Goal: Information Seeking & Learning: Understand process/instructions

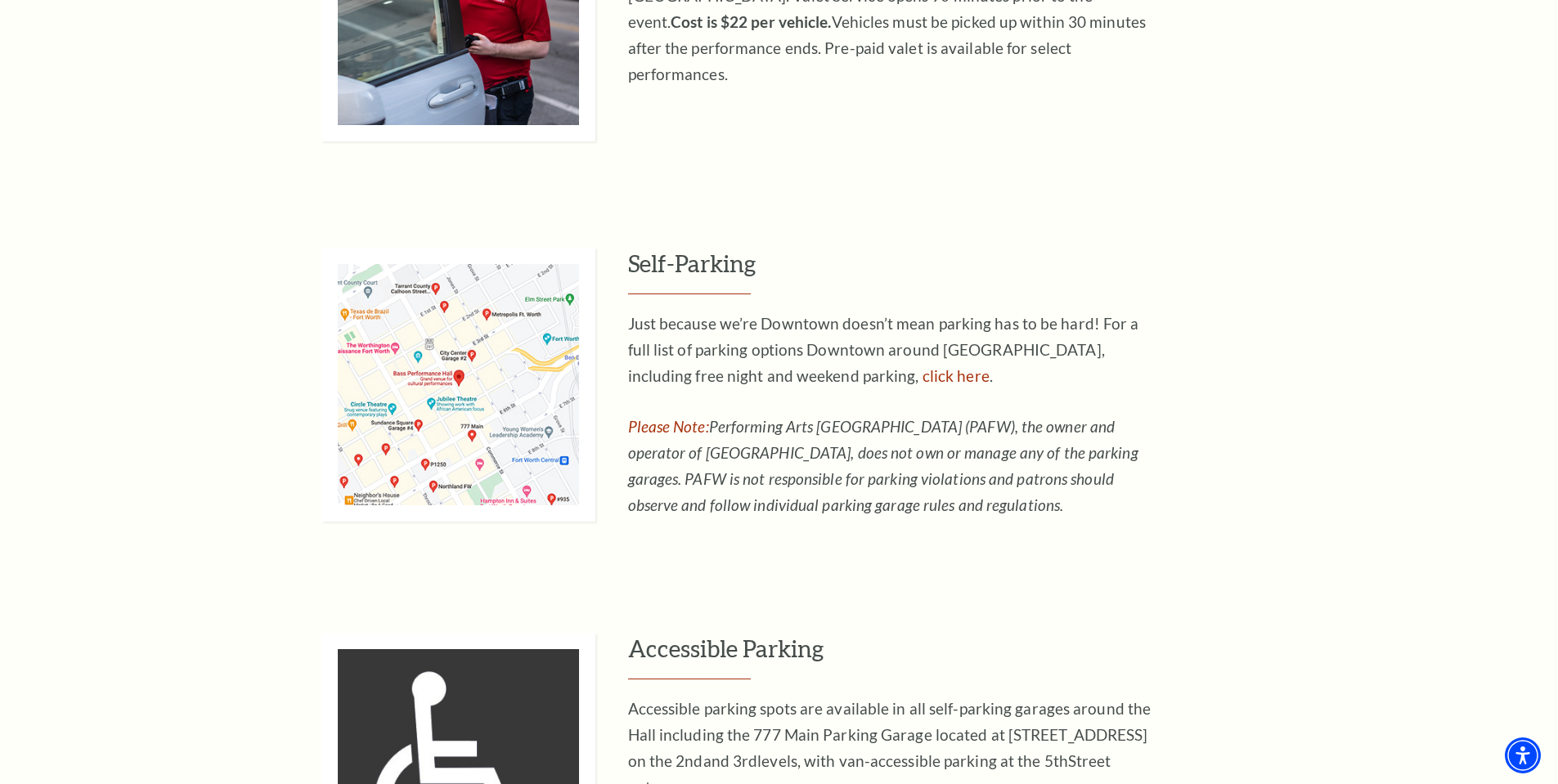
scroll to position [1063, 0]
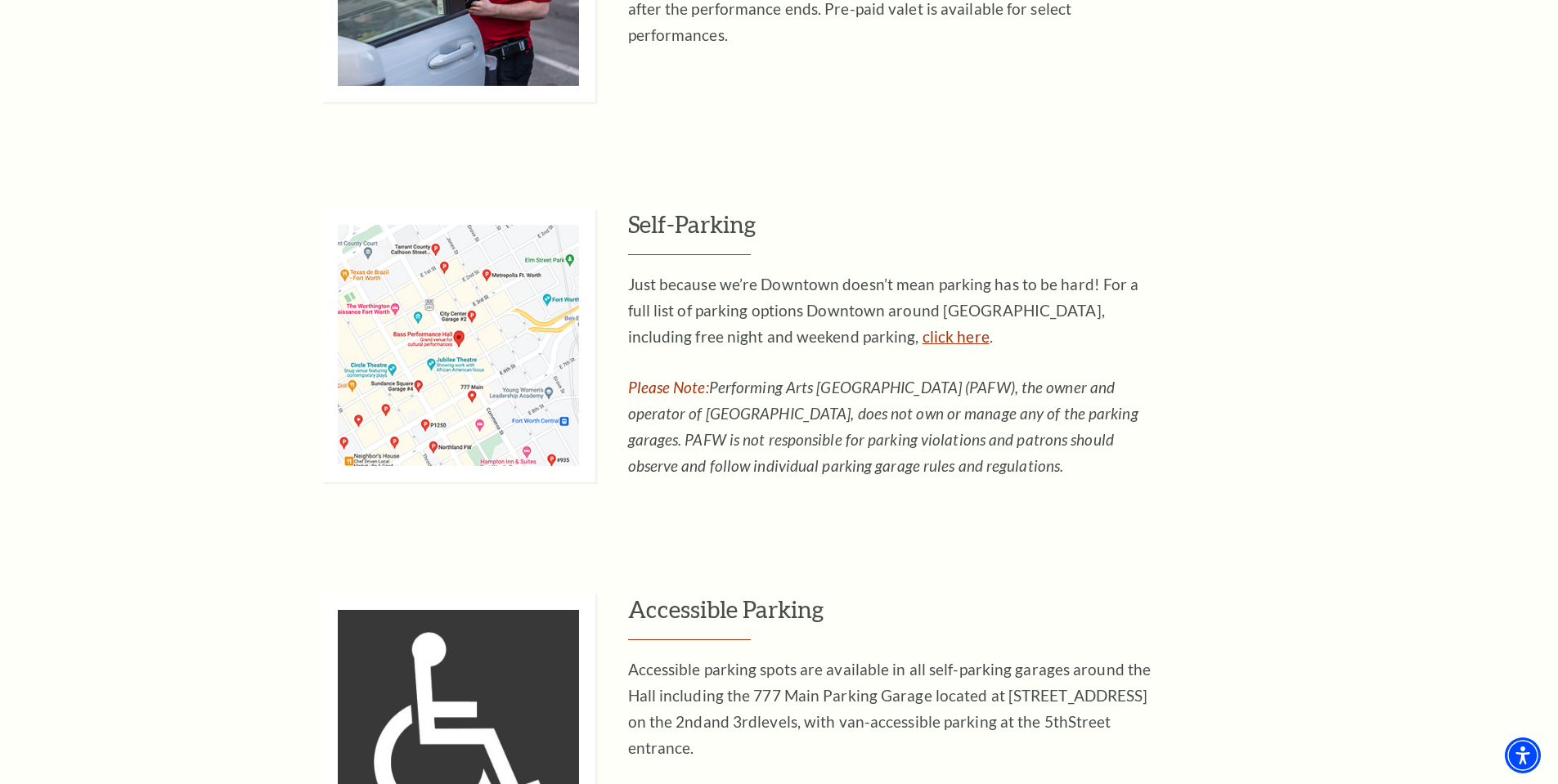
click at [923, 335] on link "click here" at bounding box center [956, 337] width 67 height 18
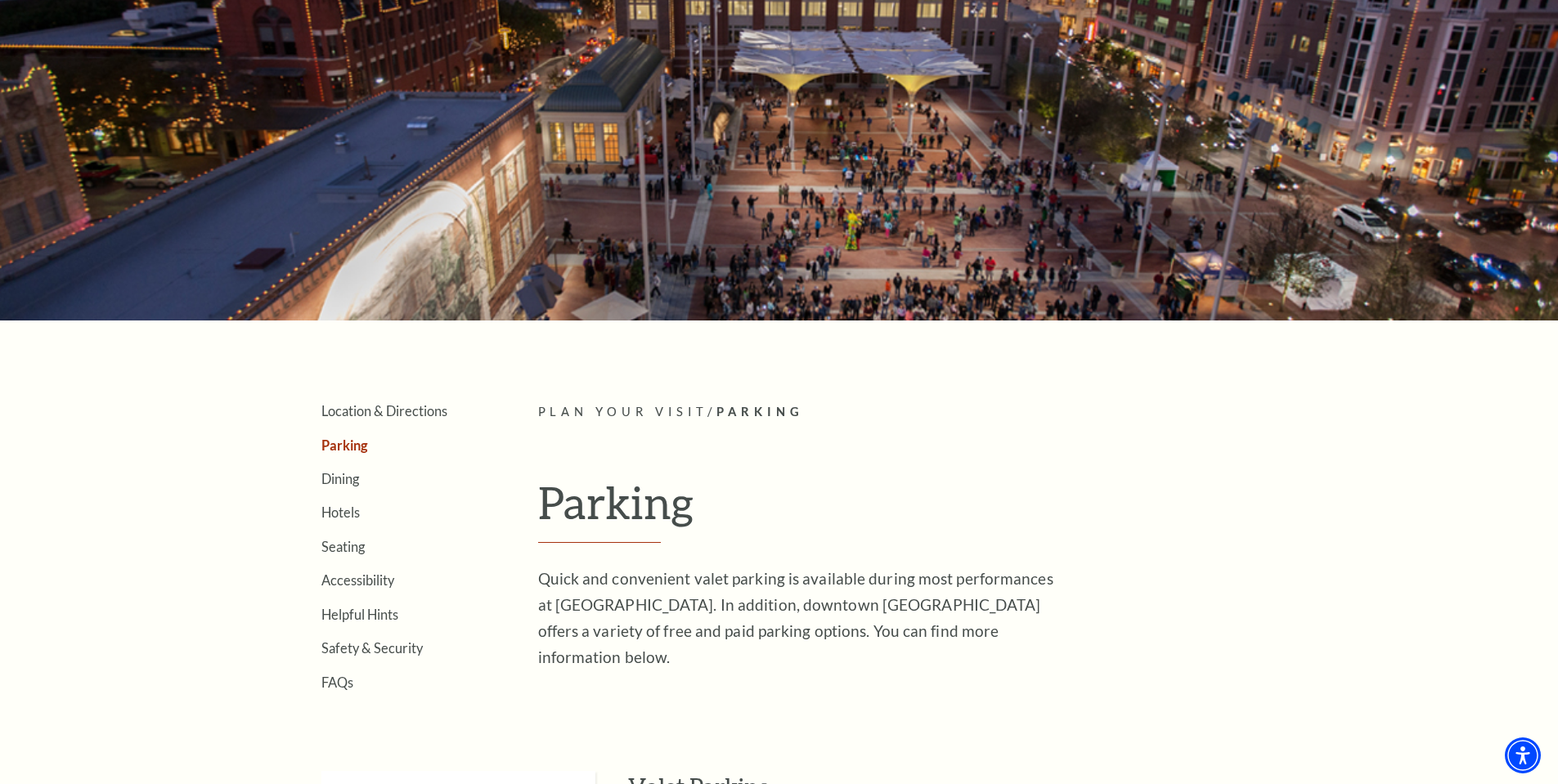
scroll to position [0, 0]
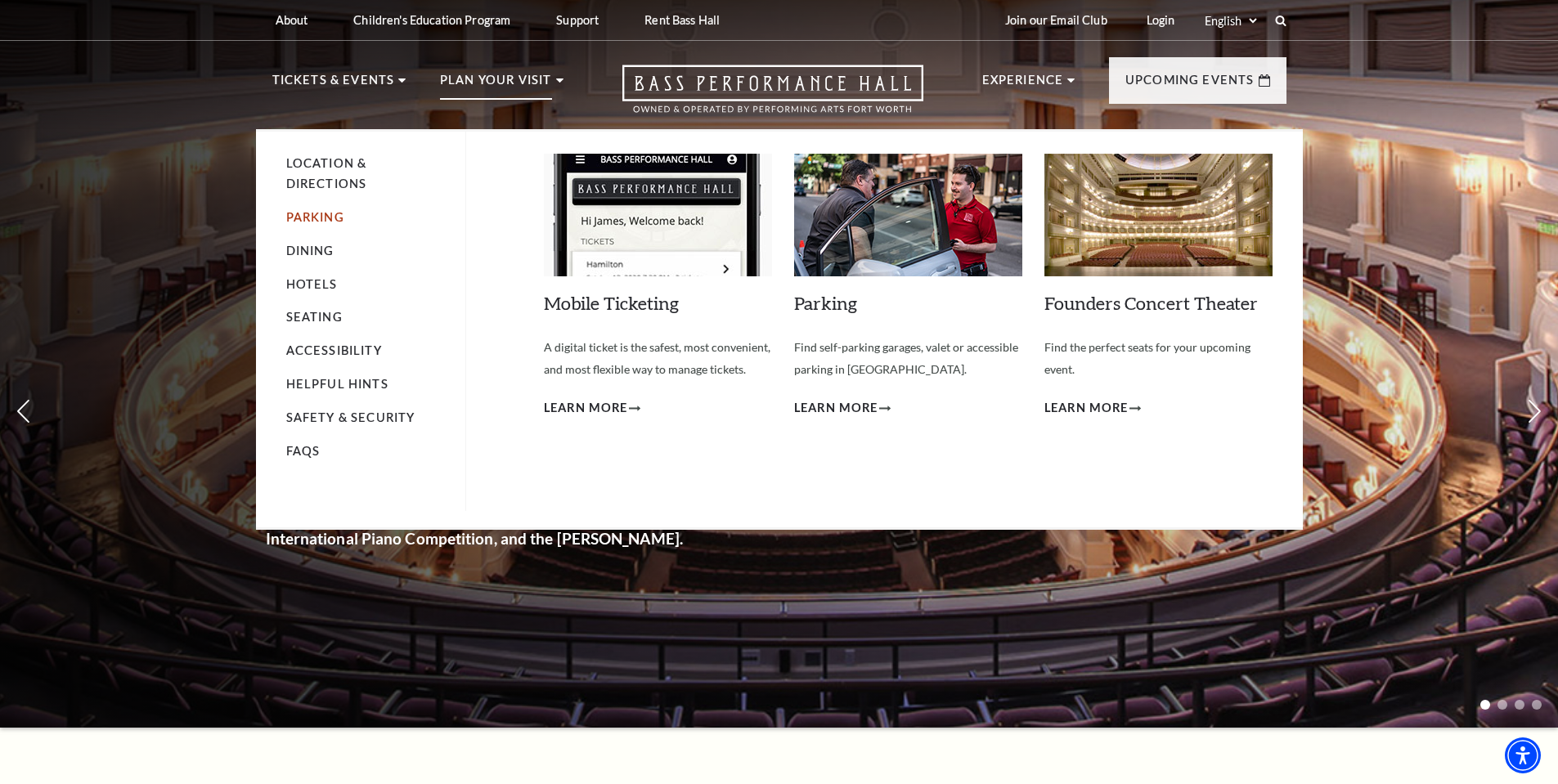
click at [318, 218] on link "Parking" at bounding box center [315, 216] width 58 height 14
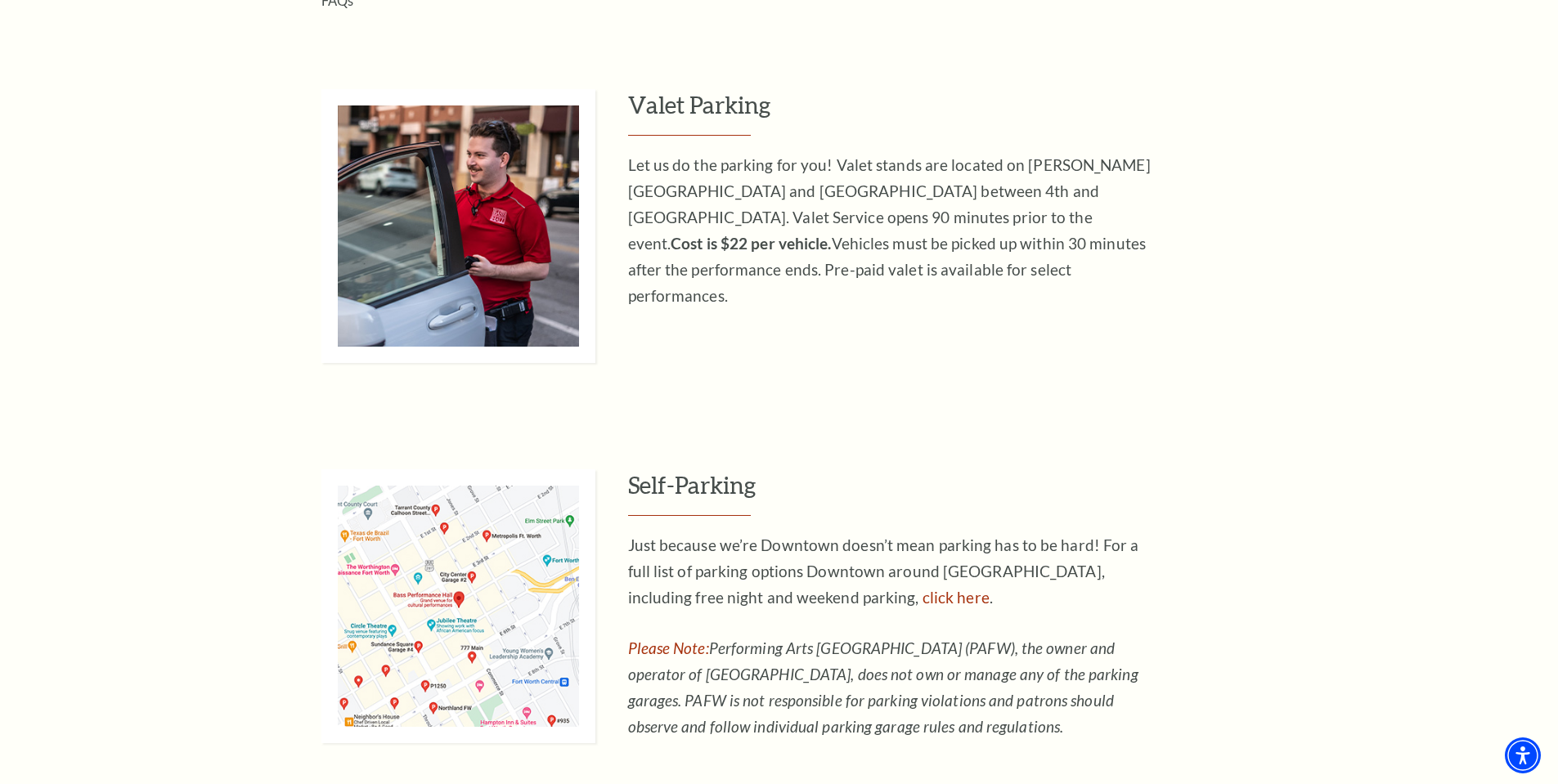
scroll to position [982, 0]
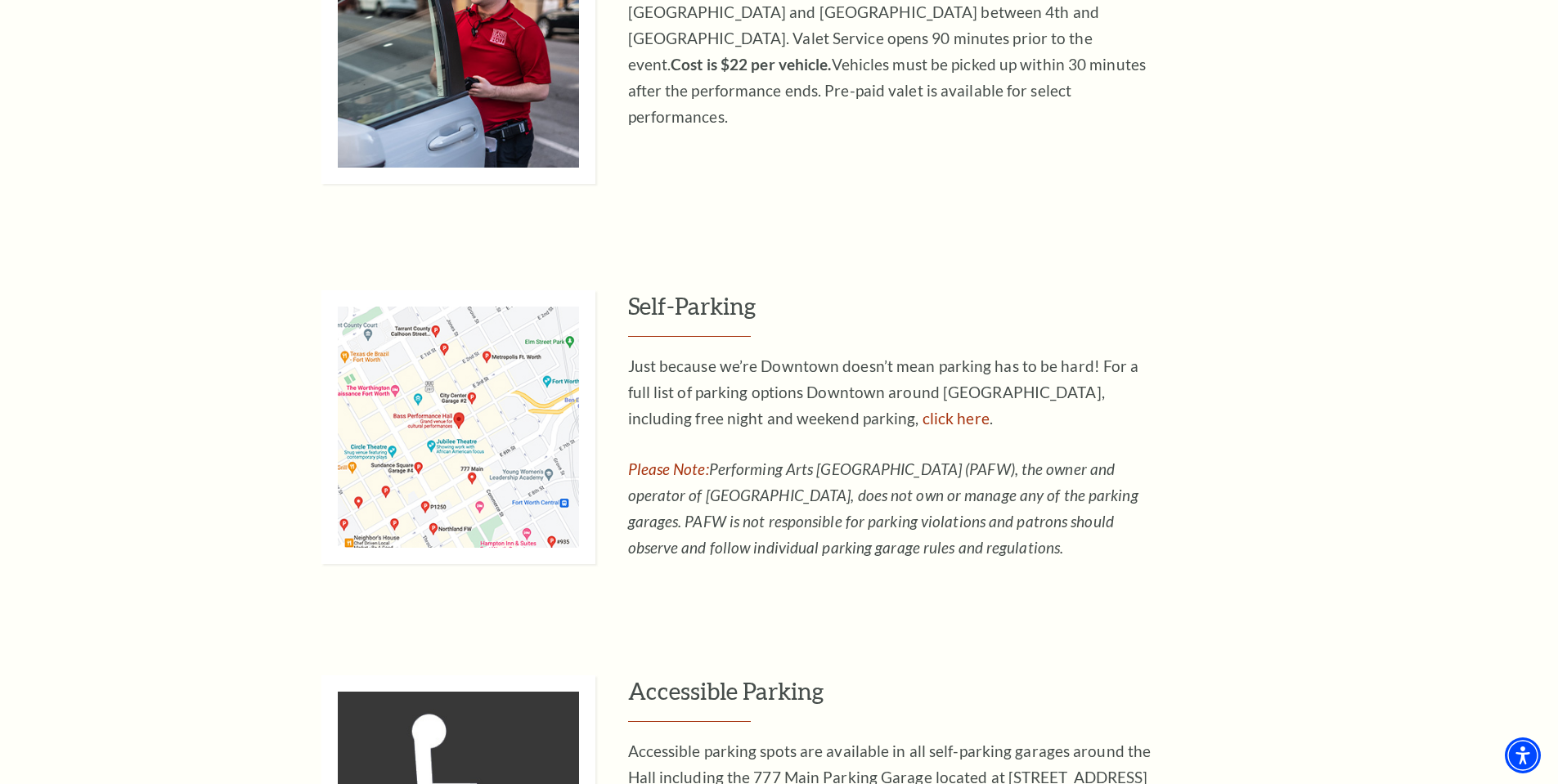
click at [508, 411] on img at bounding box center [459, 427] width 274 height 274
click at [923, 413] on link "click here" at bounding box center [956, 418] width 67 height 18
